Goal: Task Accomplishment & Management: Use online tool/utility

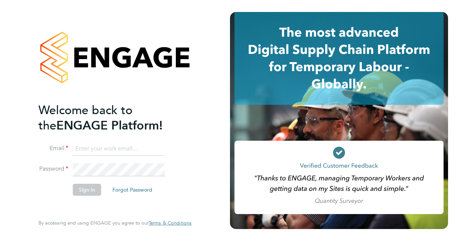
type input "[PERSON_NAME][EMAIL_ADDRESS][PERSON_NAME][DOMAIN_NAME]"
click at [114, 161] on li "Email [PERSON_NAME][EMAIL_ADDRESS][PERSON_NAME][DOMAIN_NAME]" at bounding box center [111, 152] width 146 height 21
click at [81, 194] on button "Sign In" at bounding box center [87, 190] width 28 height 12
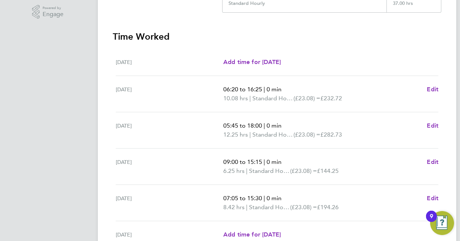
scroll to position [289, 0]
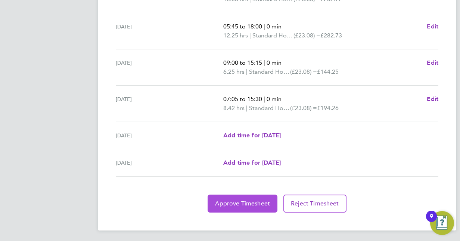
click at [236, 206] on button "Approve Timesheet" at bounding box center [243, 203] width 70 height 18
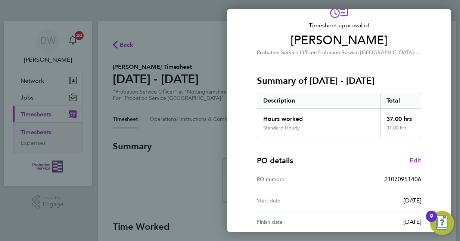
scroll to position [117, 0]
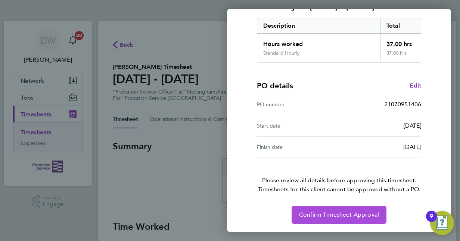
click at [306, 211] on span "Confirm Timesheet Approval" at bounding box center [339, 214] width 80 height 7
